Goal: Task Accomplishment & Management: Use online tool/utility

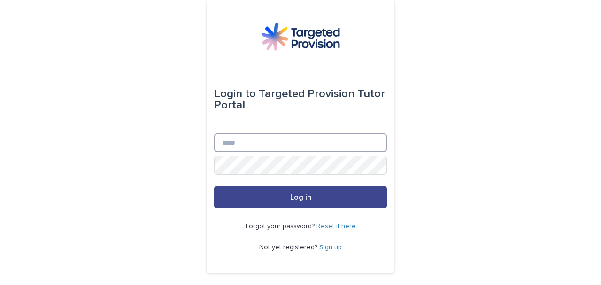
type input "**********"
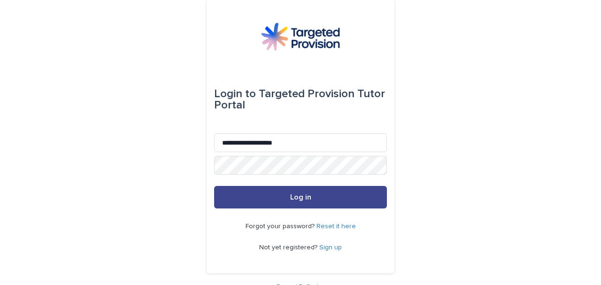
click at [280, 198] on button "Log in" at bounding box center [300, 197] width 173 height 23
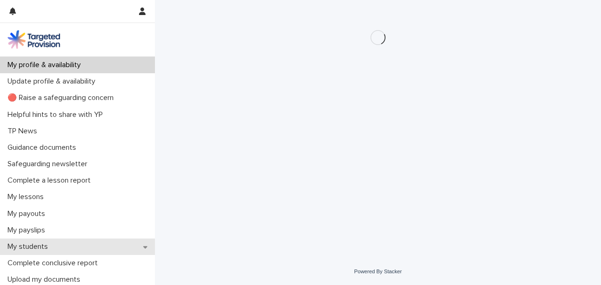
click at [104, 253] on div "My students" at bounding box center [77, 247] width 155 height 16
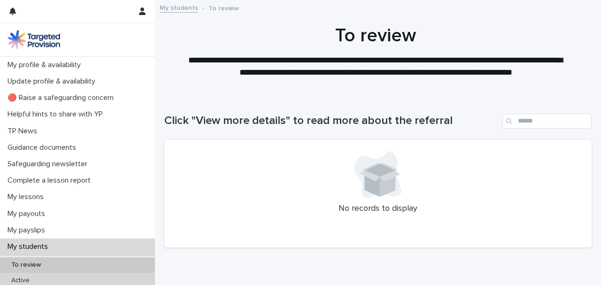
click at [39, 282] on div "Active" at bounding box center [77, 281] width 155 height 16
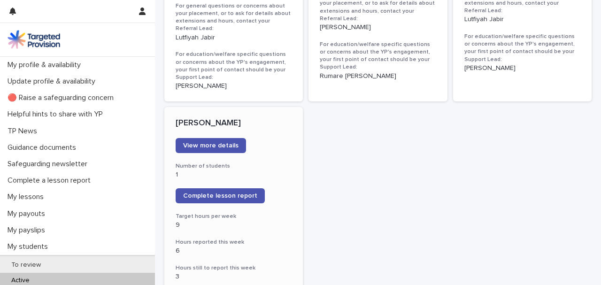
scroll to position [720, 0]
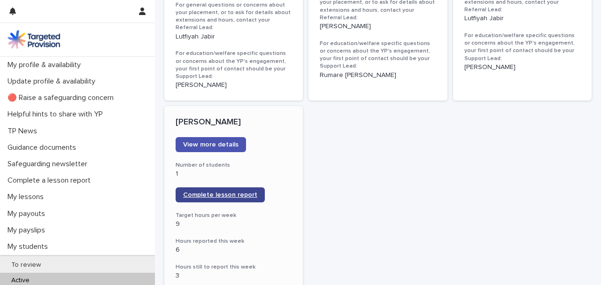
click at [198, 192] on span "Complete lesson report" at bounding box center [220, 195] width 74 height 7
